Goal: Task Accomplishment & Management: Complete application form

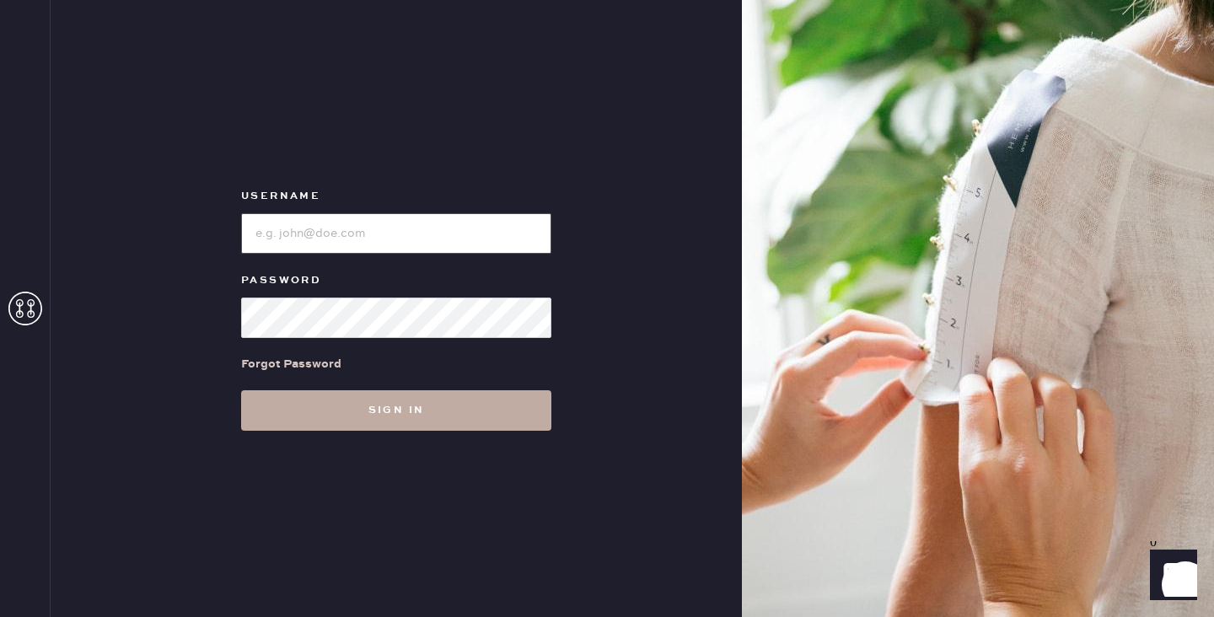
type input "reformationportland"
click at [410, 397] on button "Sign in" at bounding box center [396, 410] width 310 height 40
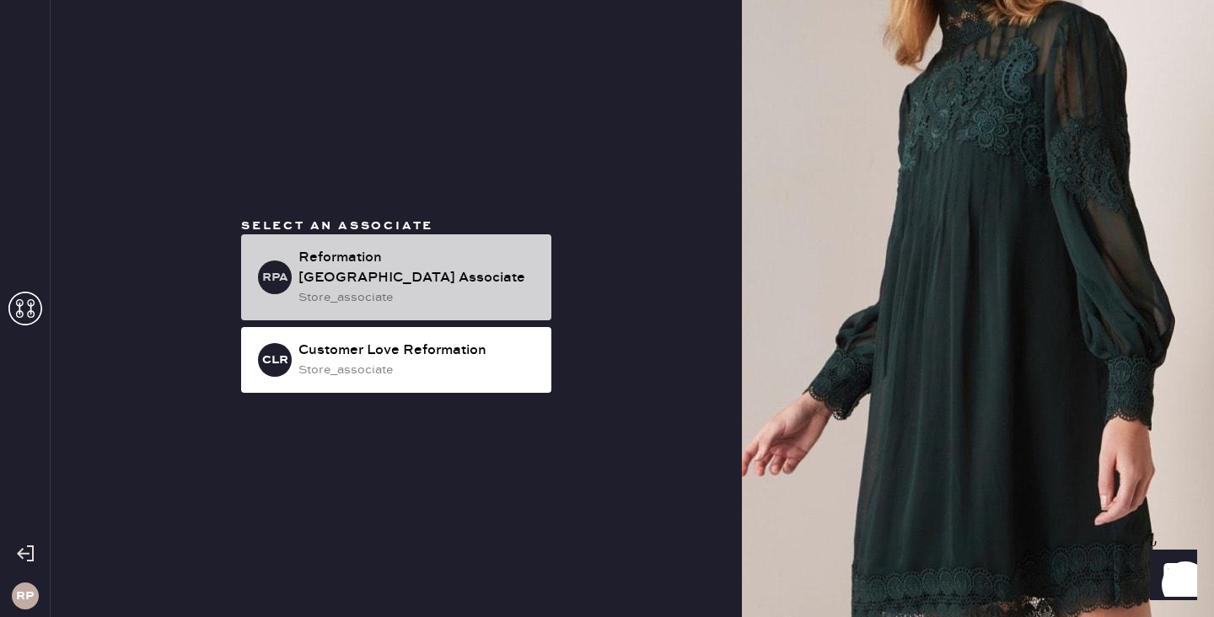
click at [447, 269] on div "Reformation [GEOGRAPHIC_DATA] Associate" at bounding box center [417, 268] width 239 height 40
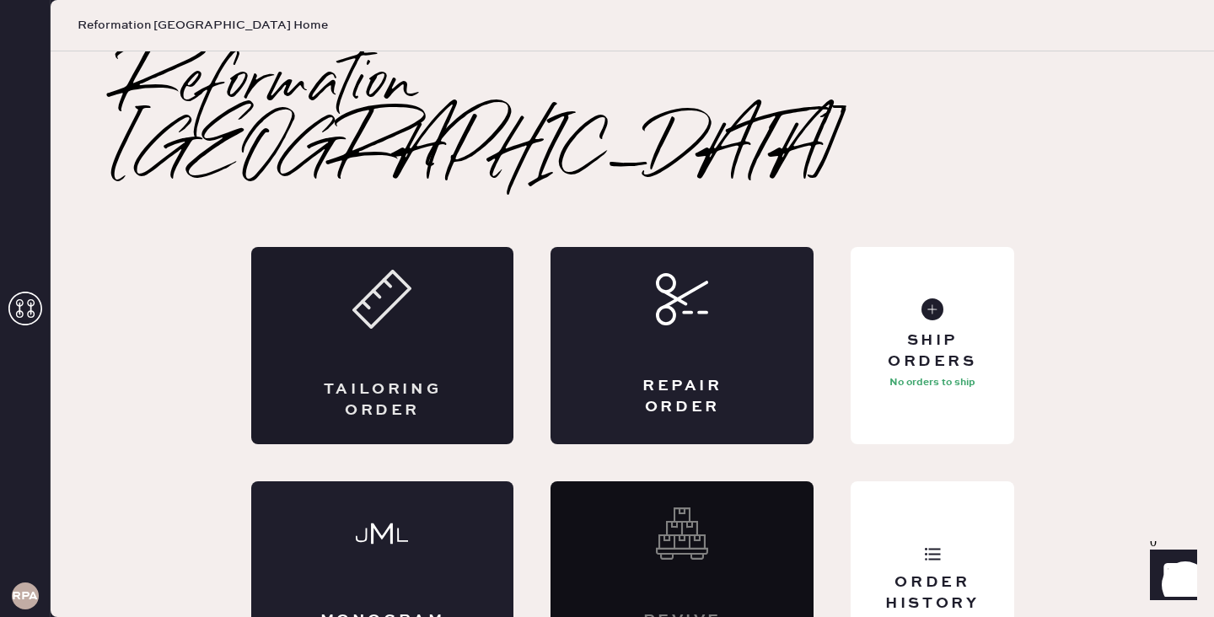
click at [403, 266] on div "Tailoring Order" at bounding box center [382, 345] width 263 height 197
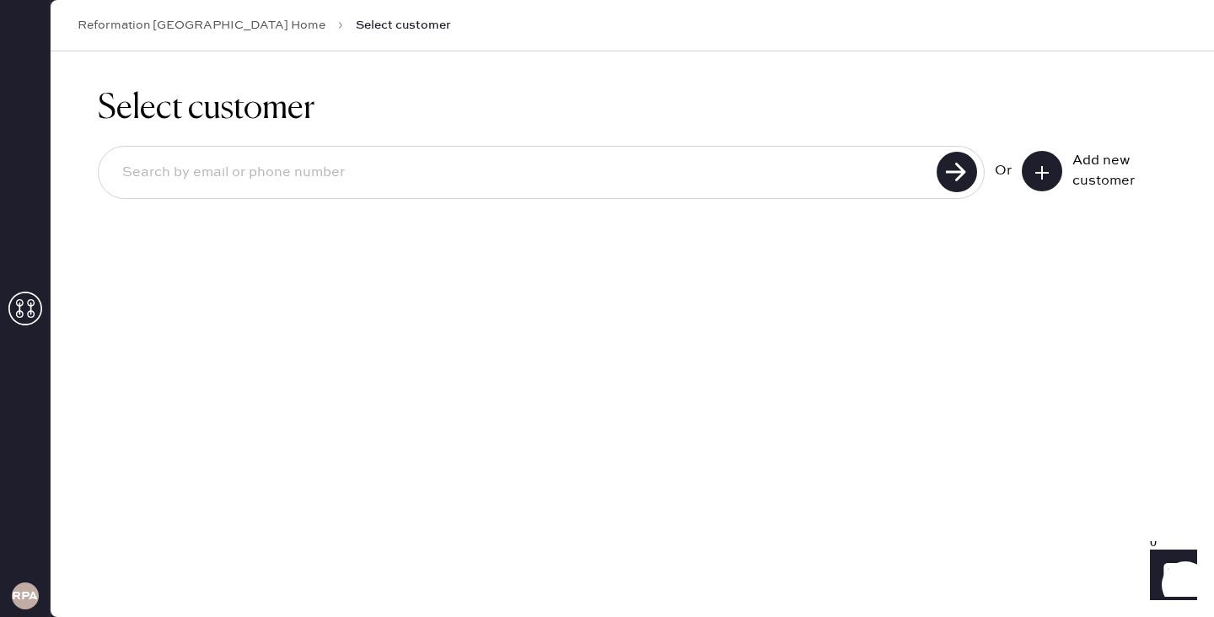
click at [400, 165] on input at bounding box center [520, 172] width 823 height 39
click at [1037, 175] on icon at bounding box center [1041, 172] width 17 height 17
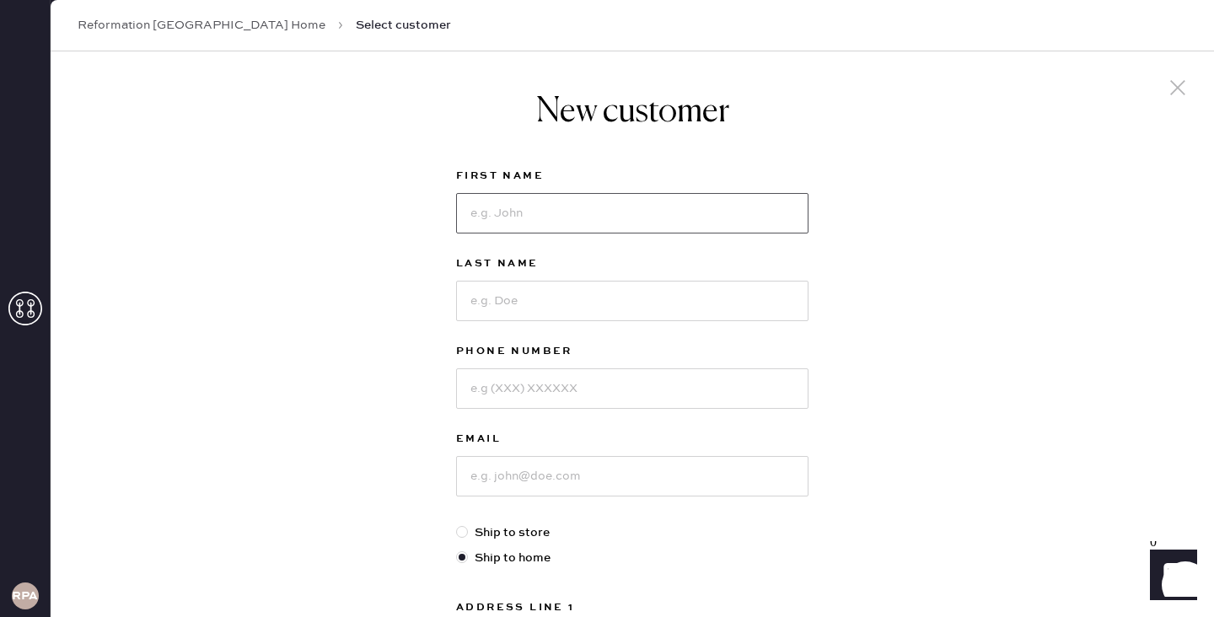
click at [511, 207] on input at bounding box center [632, 213] width 352 height 40
type input "[PERSON_NAME]"
click at [554, 370] on input at bounding box center [632, 388] width 352 height 40
type input "5039980660"
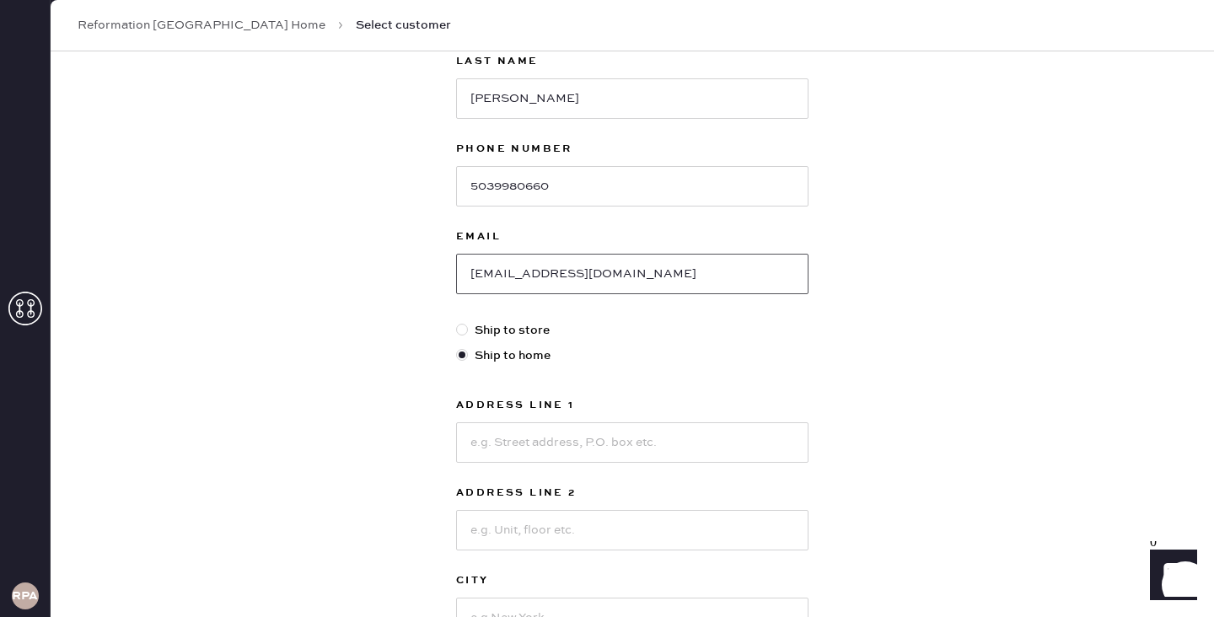
scroll to position [228, 0]
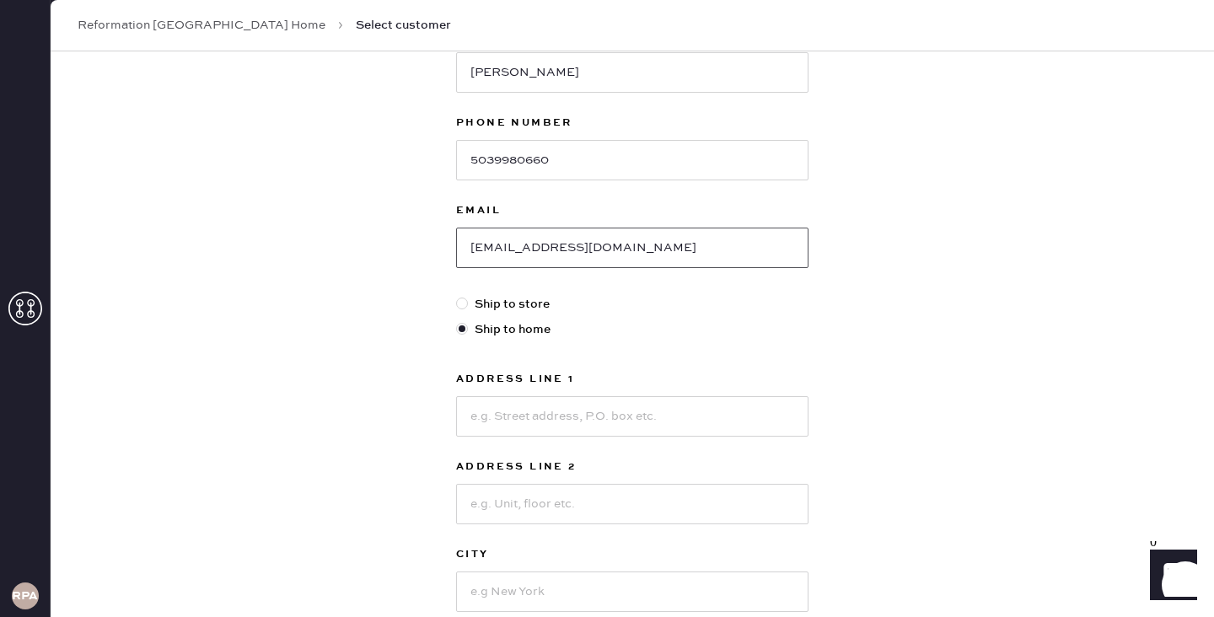
type input "[EMAIL_ADDRESS][DOMAIN_NAME]"
click at [517, 419] on input at bounding box center [632, 416] width 352 height 40
click at [885, 294] on div "New customer First Name [PERSON_NAME] Last Name [PERSON_NAME] Phone Number [PHO…" at bounding box center [632, 345] width 1163 height 1045
click at [529, 426] on input at bounding box center [632, 416] width 352 height 40
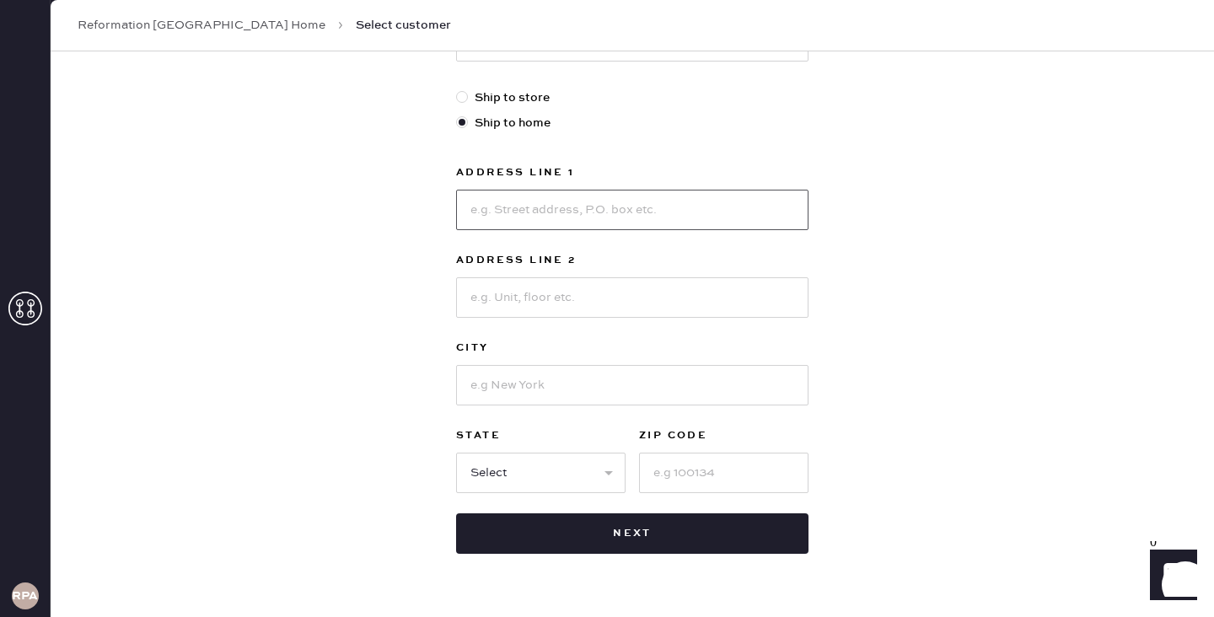
scroll to position [470, 0]
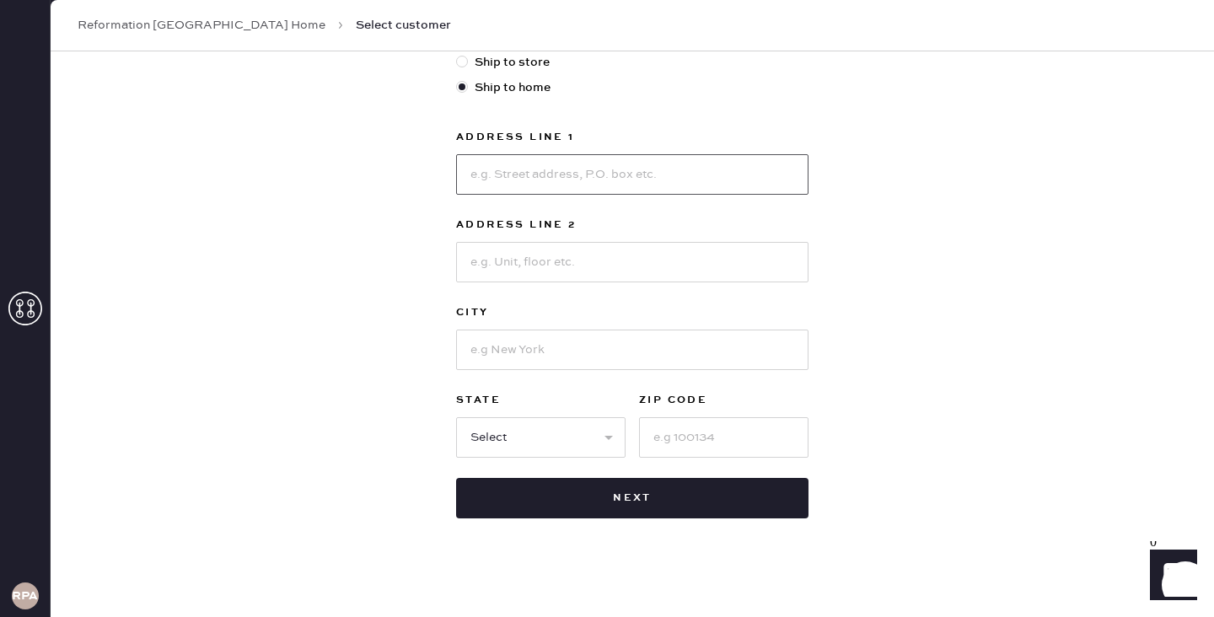
click at [546, 176] on input at bounding box center [632, 174] width 352 height 40
type input "[STREET_ADDRESS]"
click at [566, 274] on input at bounding box center [632, 262] width 352 height 40
type input "Apt 452"
click at [550, 343] on input at bounding box center [632, 350] width 352 height 40
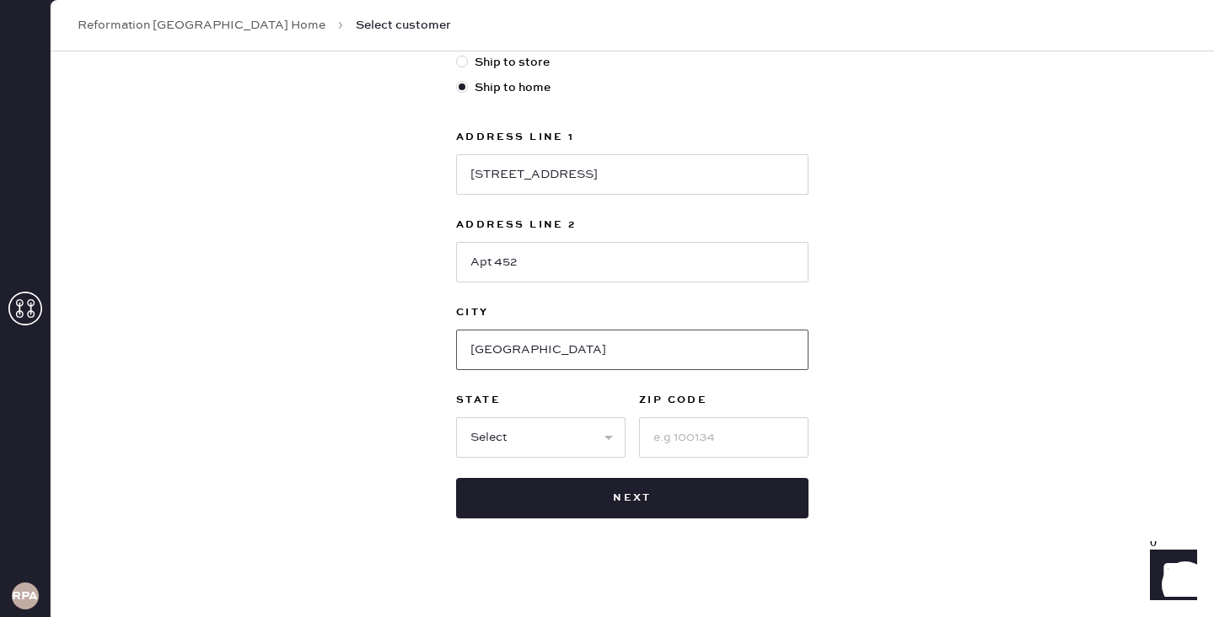
type input "[GEOGRAPHIC_DATA]"
type input "97209"
click at [571, 432] on select "Select AK AL AR AZ CA CO CT [GEOGRAPHIC_DATA] DE FL [GEOGRAPHIC_DATA] HI [GEOGR…" at bounding box center [540, 437] width 169 height 40
select select "OR"
click at [456, 417] on select "Select AK AL AR AZ CA CO CT [GEOGRAPHIC_DATA] DE FL [GEOGRAPHIC_DATA] HI [GEOGR…" at bounding box center [540, 437] width 169 height 40
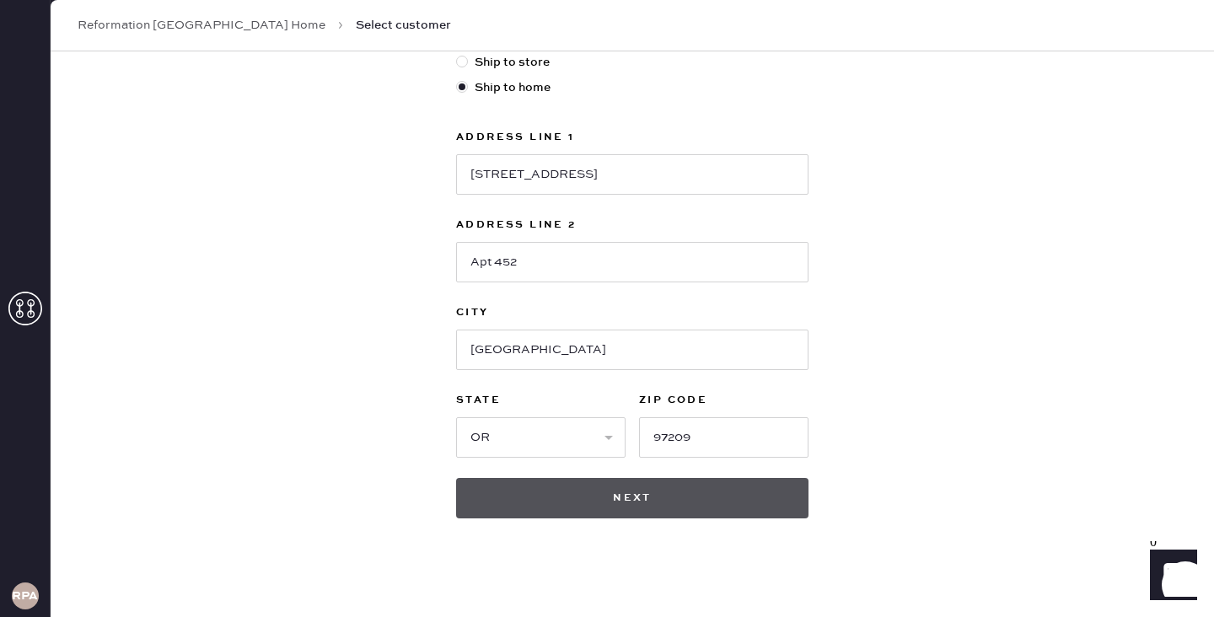
click at [724, 494] on button "Next" at bounding box center [632, 498] width 352 height 40
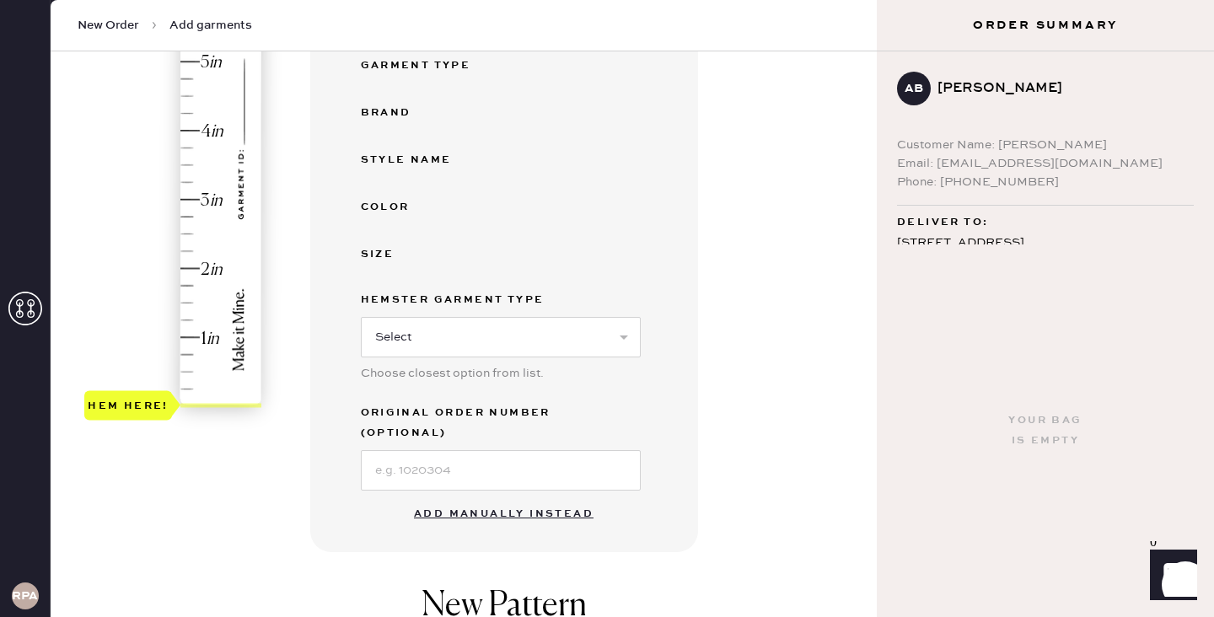
scroll to position [422, 0]
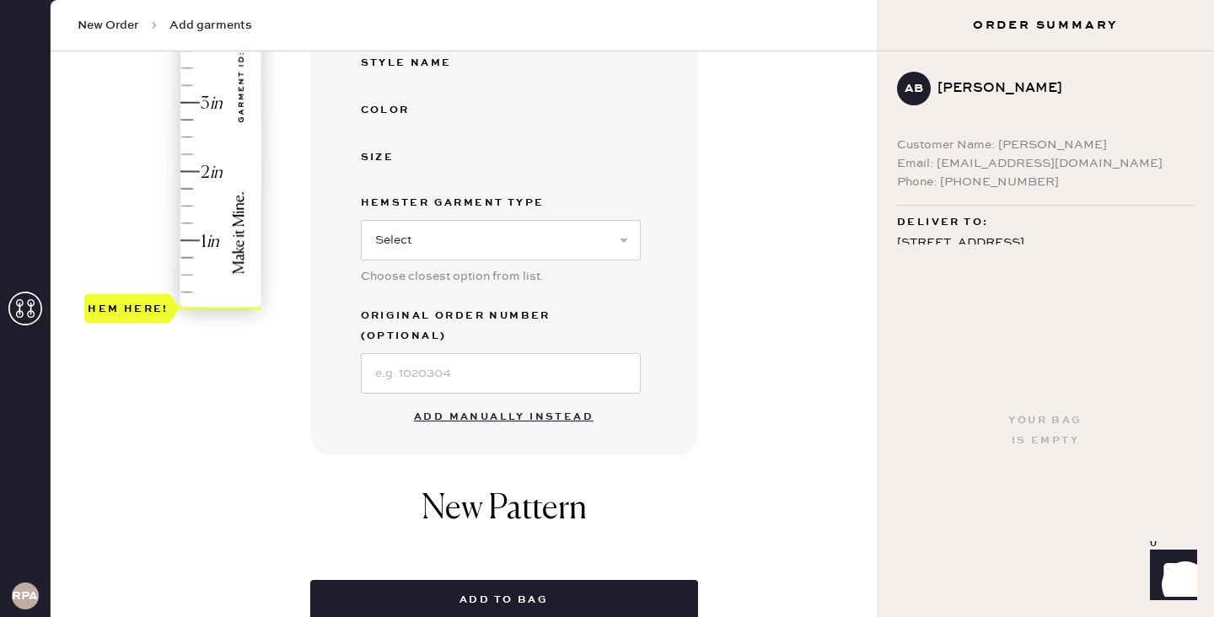
click at [517, 400] on button "Add manually instead" at bounding box center [504, 417] width 200 height 34
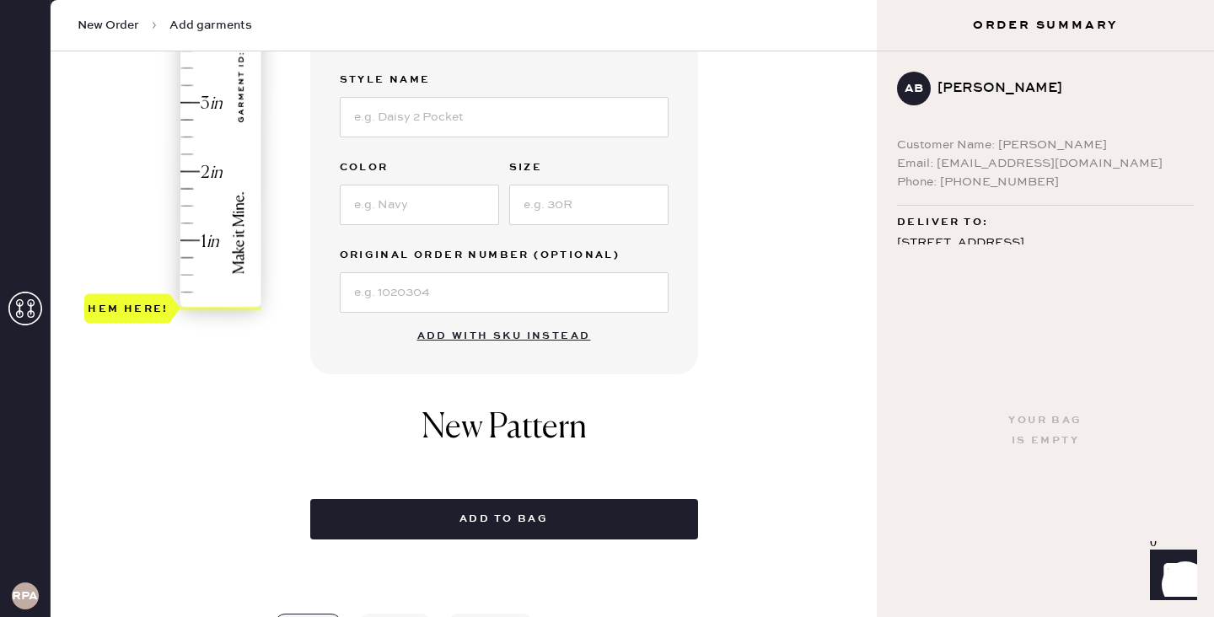
scroll to position [0, 0]
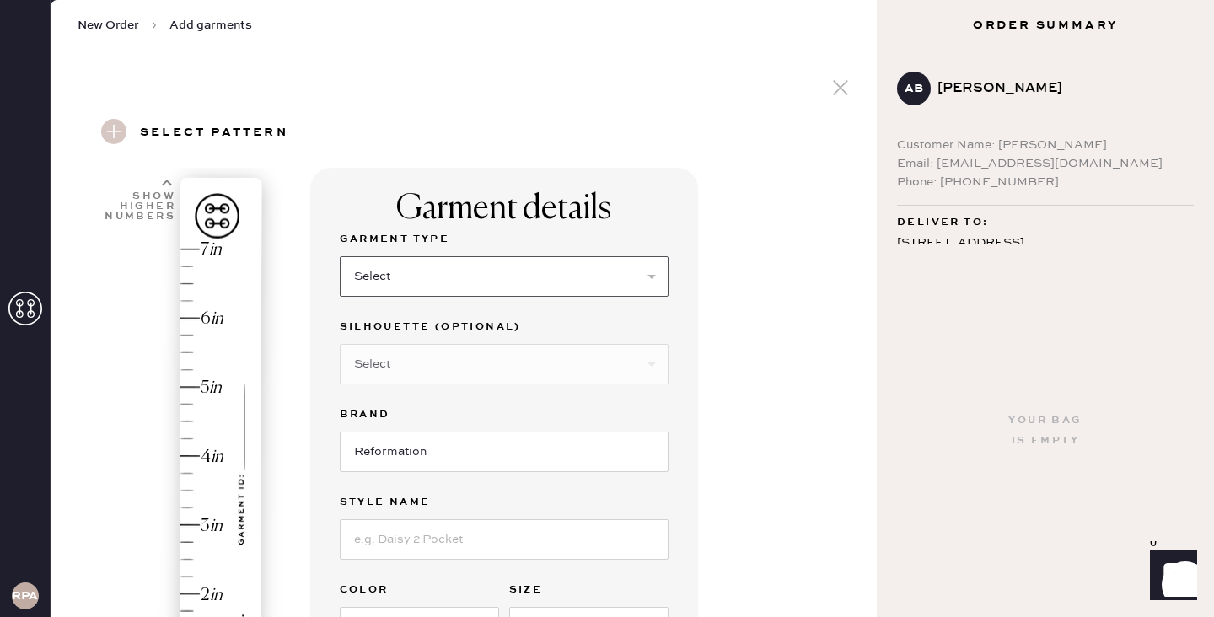
click at [465, 278] on select "Select Basic Skirt Jeans Leggings Pants Shorts Basic Sleeved Dress Basic Sleeve…" at bounding box center [504, 276] width 329 height 40
select select "4"
click at [340, 256] on select "Select Basic Skirt Jeans Leggings Pants Shorts Basic Sleeved Dress Basic Sleeve…" at bounding box center [504, 276] width 329 height 40
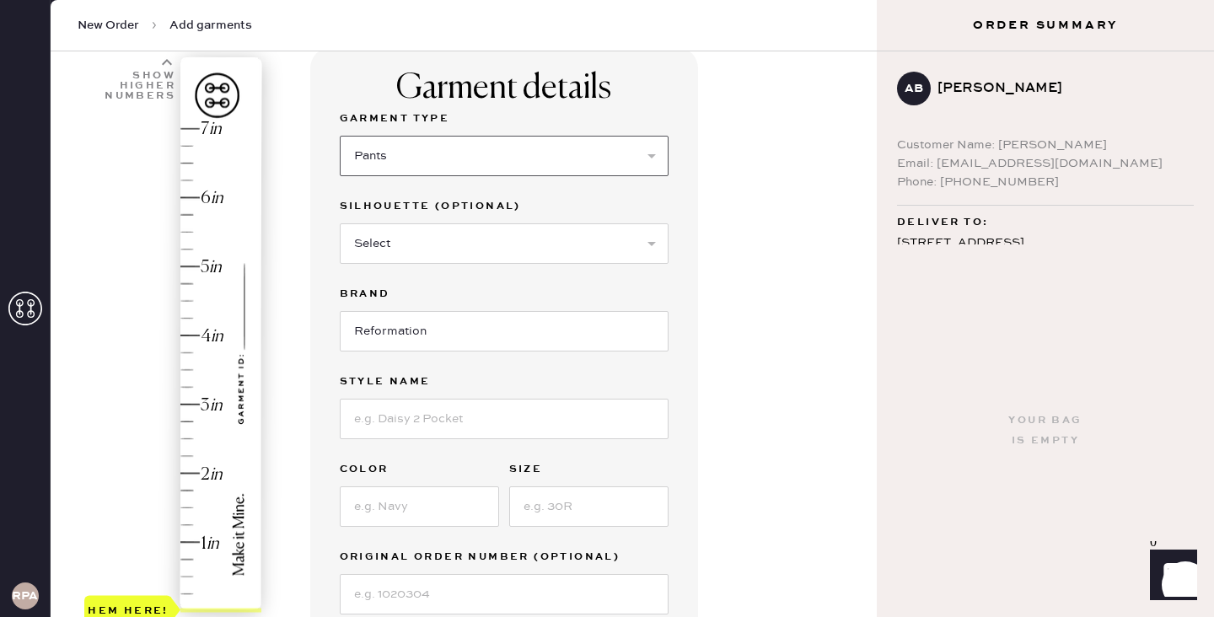
scroll to position [140, 0]
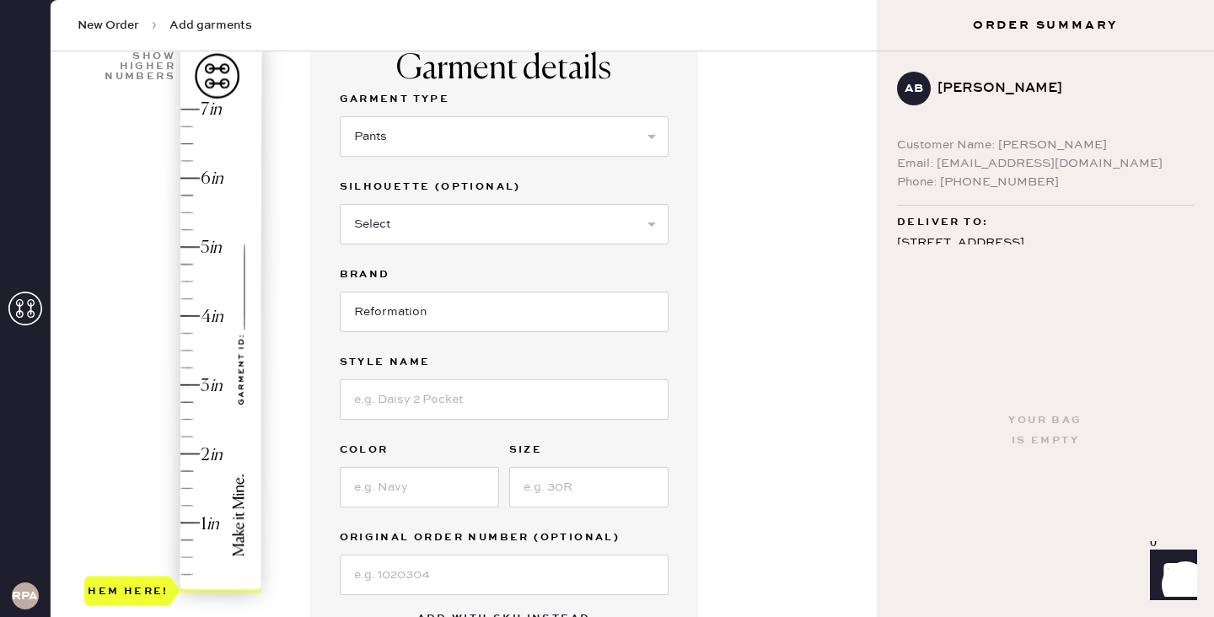
click at [523, 197] on div "Silhouette (optional)" at bounding box center [504, 189] width 329 height 24
click at [530, 217] on select "Select Joggers Shorts Cropped Flare Boot Cut Straight Skinny Other" at bounding box center [504, 224] width 329 height 40
click at [466, 417] on input at bounding box center [504, 399] width 329 height 40
type input "[PERSON_NAME]"
click at [413, 462] on div "Color" at bounding box center [419, 452] width 159 height 24
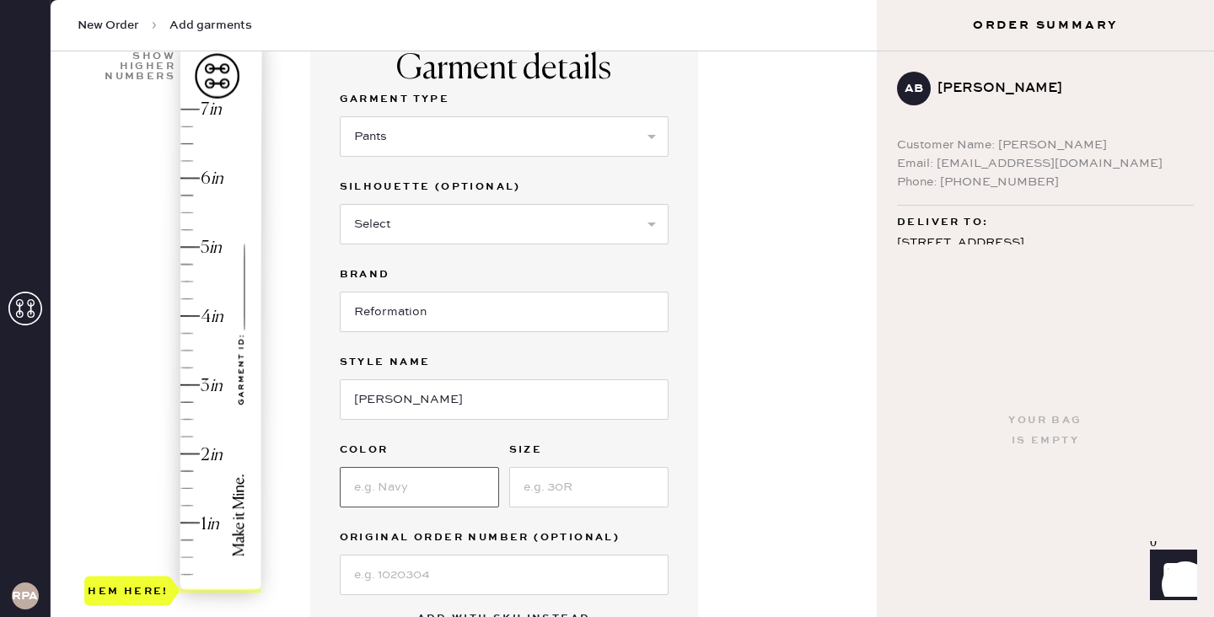
click at [416, 472] on input at bounding box center [419, 487] width 159 height 40
type input "Striped"
type input "2X"
click at [733, 453] on div "Garment details Garment Type Select Basic Skirt Jeans Leggings Pants Shorts Bas…" at bounding box center [587, 506] width 554 height 957
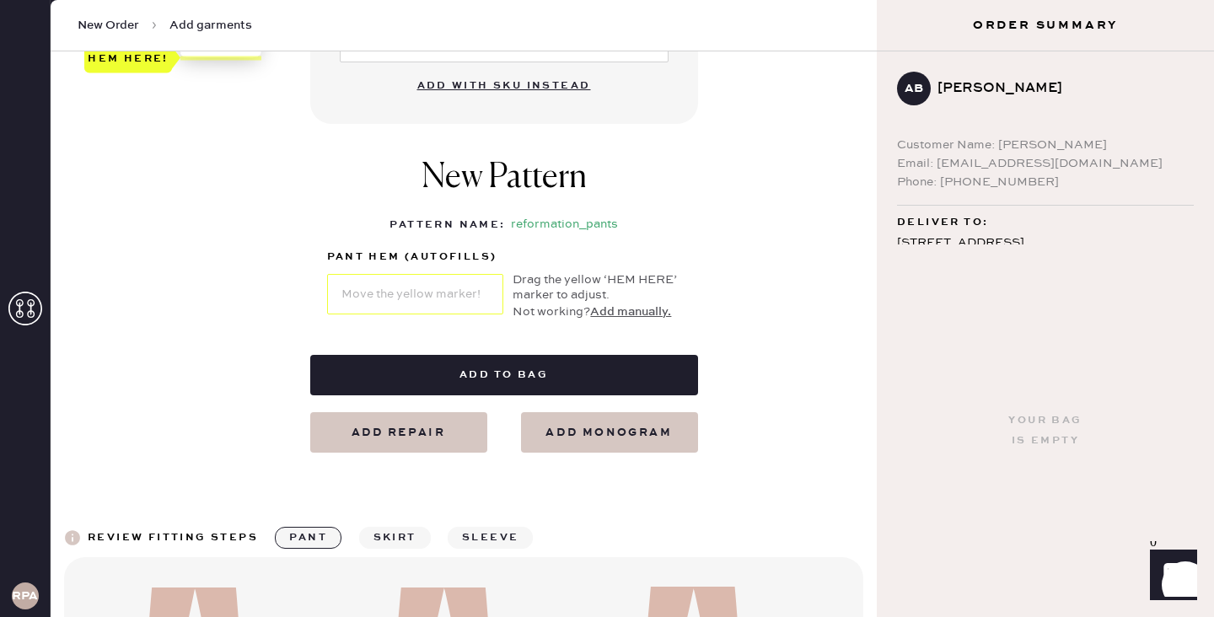
scroll to position [651, 0]
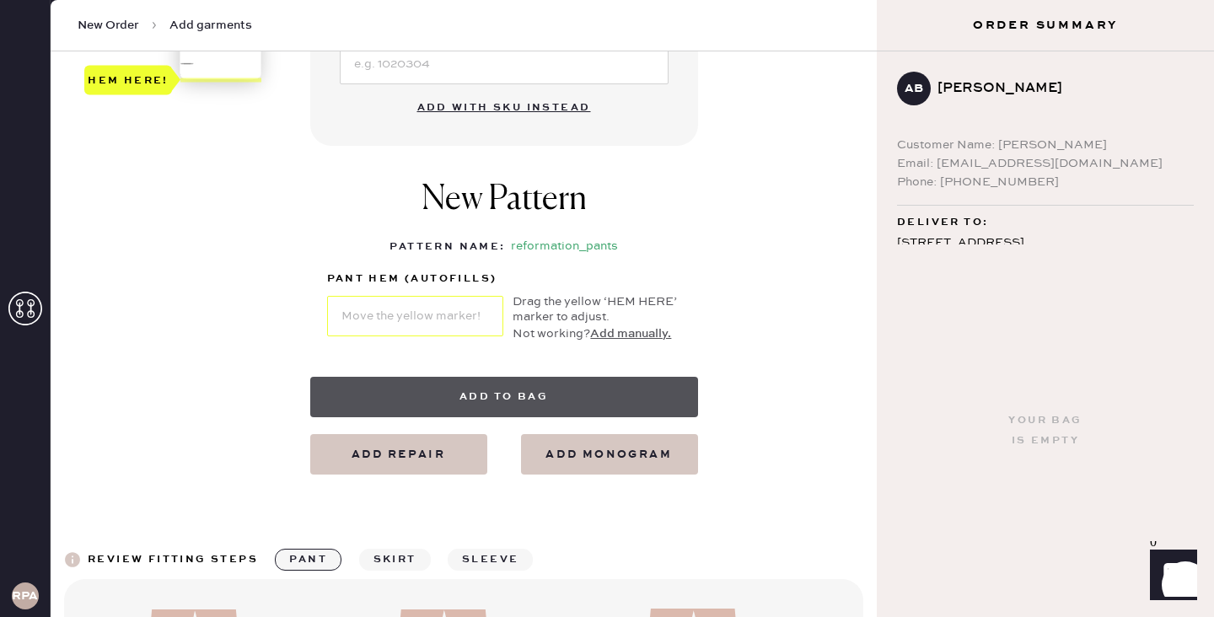
click at [594, 399] on button "Add to bag" at bounding box center [504, 397] width 388 height 40
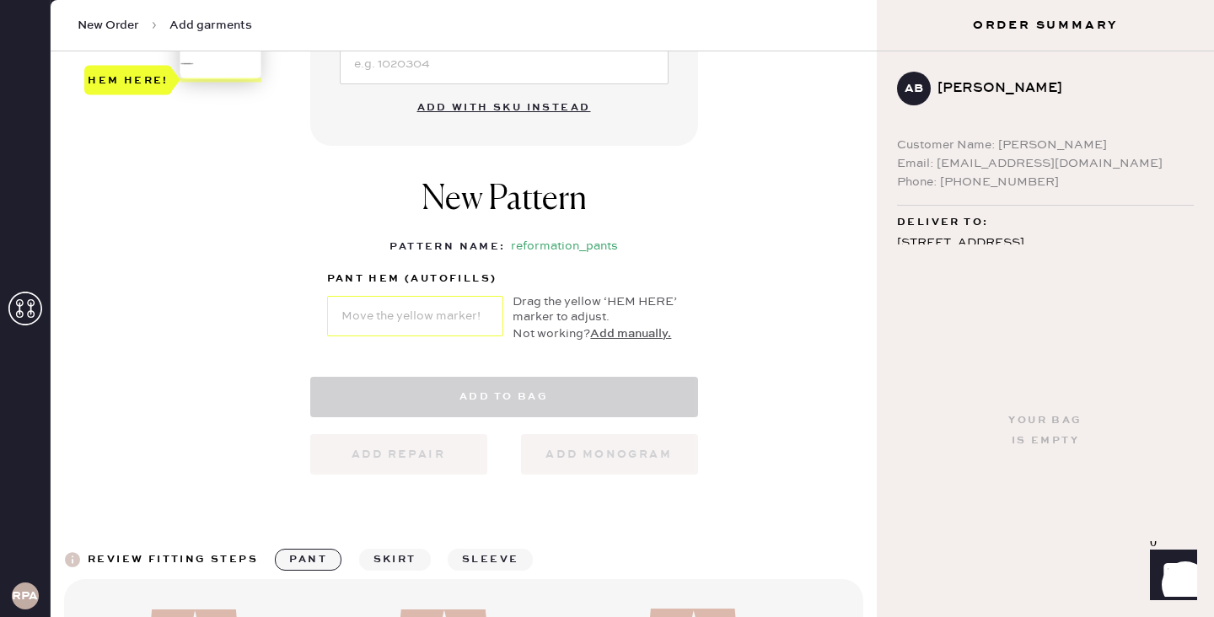
select select "4"
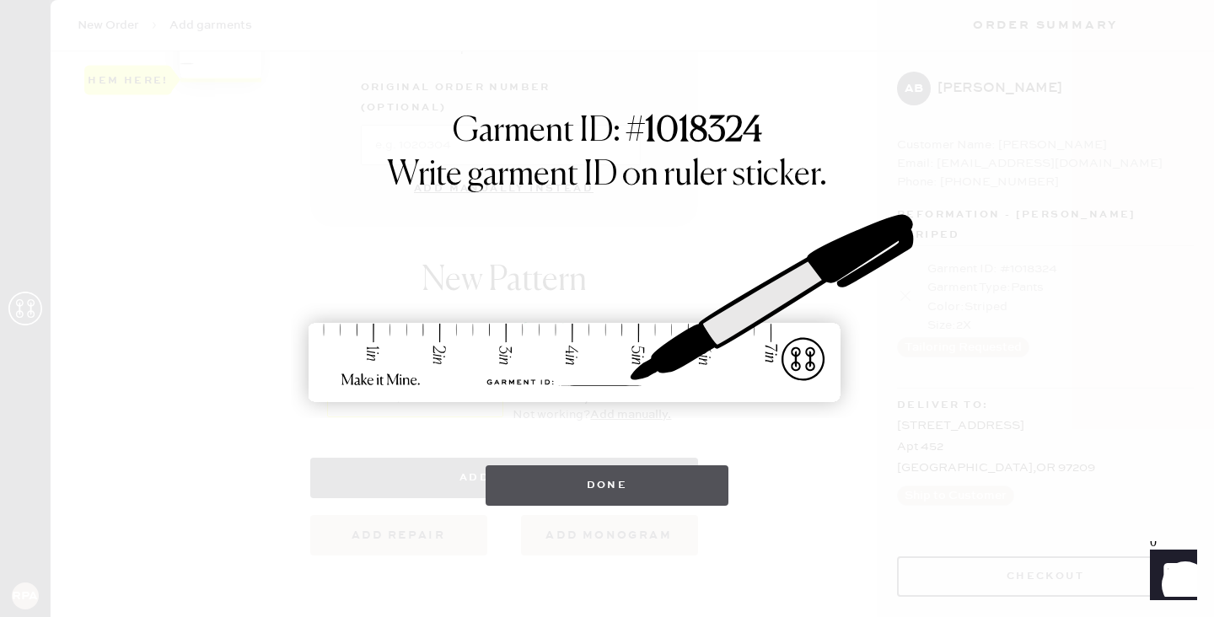
click at [608, 487] on button "Done" at bounding box center [607, 485] width 244 height 40
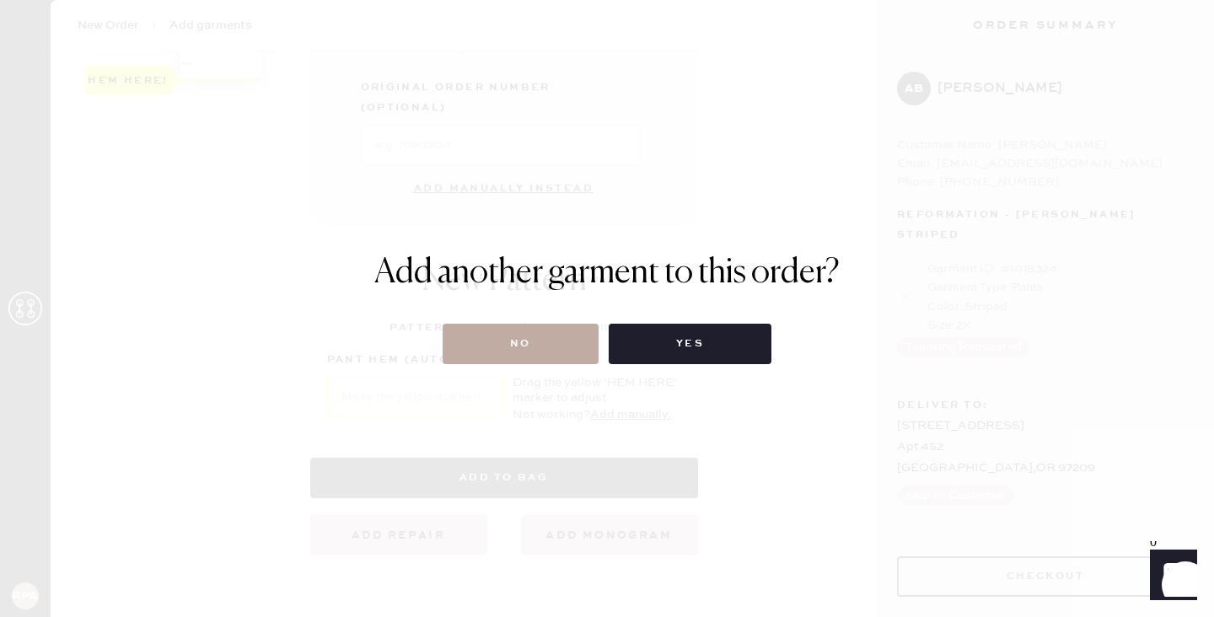
click at [518, 333] on button "No" at bounding box center [520, 344] width 156 height 40
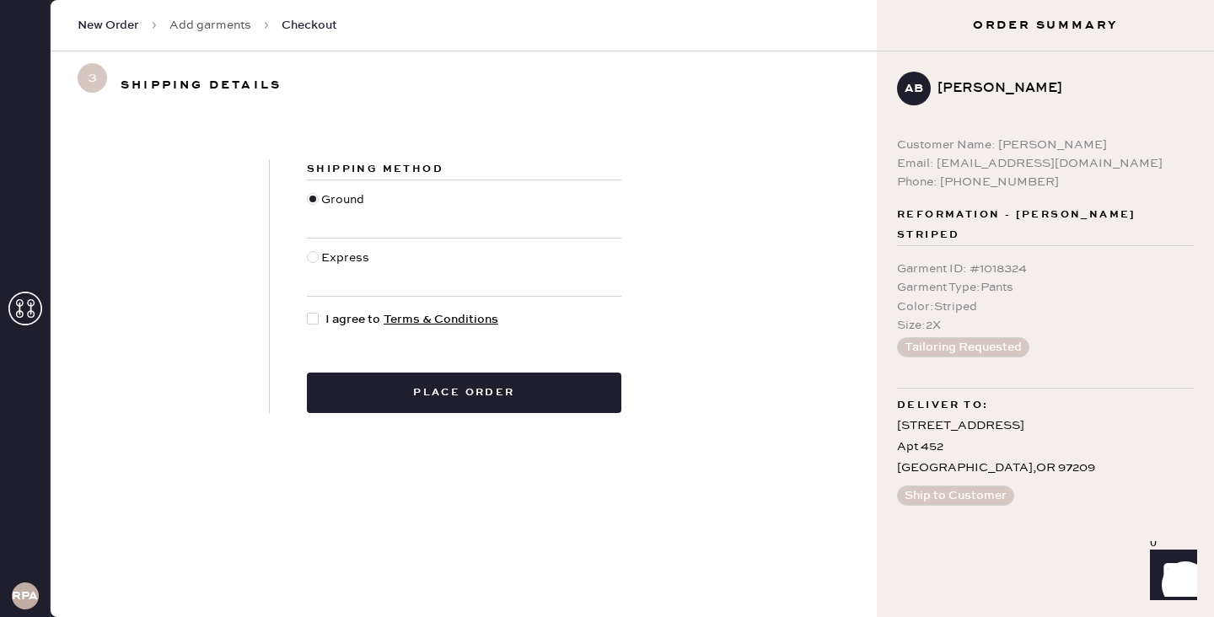
click at [319, 254] on div at bounding box center [314, 267] width 14 height 37
click at [308, 249] on input "Express" at bounding box center [307, 249] width 1 height 1
radio input "true"
click at [319, 196] on div at bounding box center [314, 208] width 14 height 37
click at [308, 191] on input "Ground" at bounding box center [307, 190] width 1 height 1
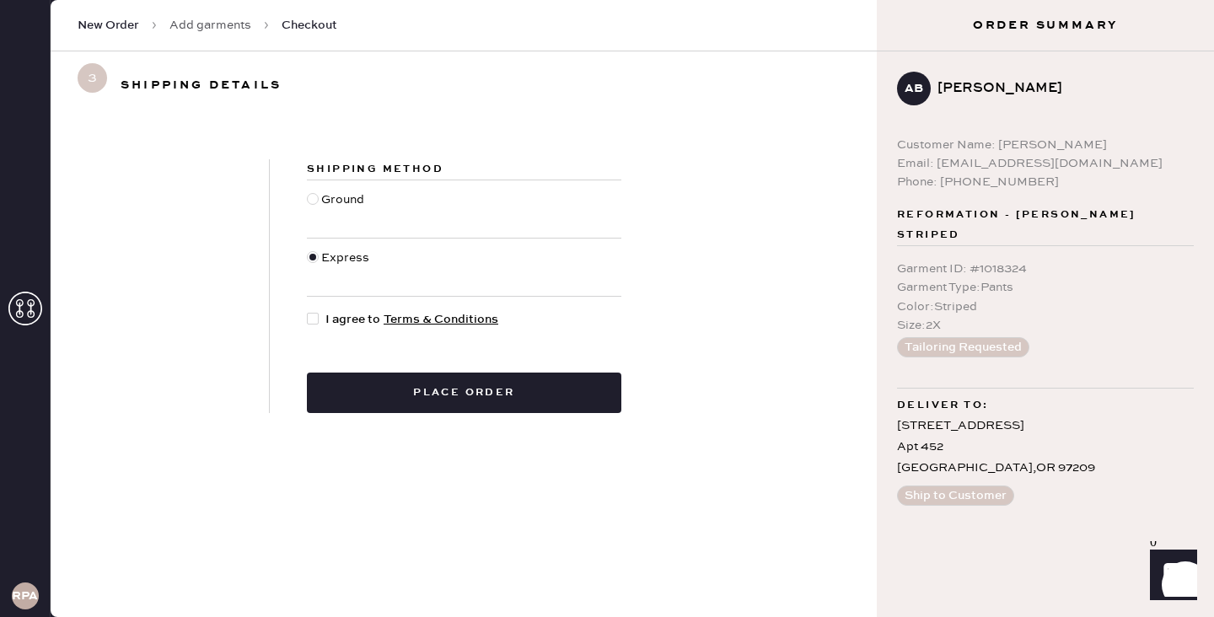
radio input "true"
click at [318, 319] on div at bounding box center [313, 319] width 12 height 12
click at [308, 311] on input "I agree to Terms & Conditions" at bounding box center [307, 310] width 1 height 1
checkbox input "true"
click at [440, 370] on div "Shipping Method Ground Express I agree to Terms & Conditions Place order" at bounding box center [464, 286] width 389 height 254
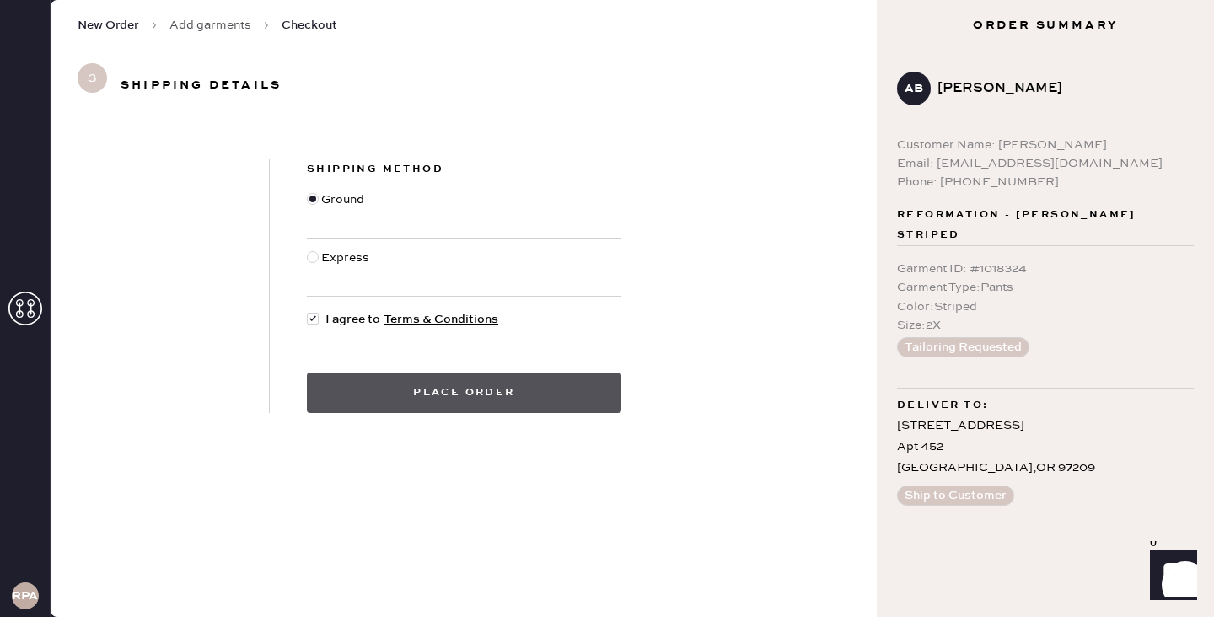
click at [455, 398] on button "Place order" at bounding box center [464, 393] width 314 height 40
